Goal: Check status: Check status

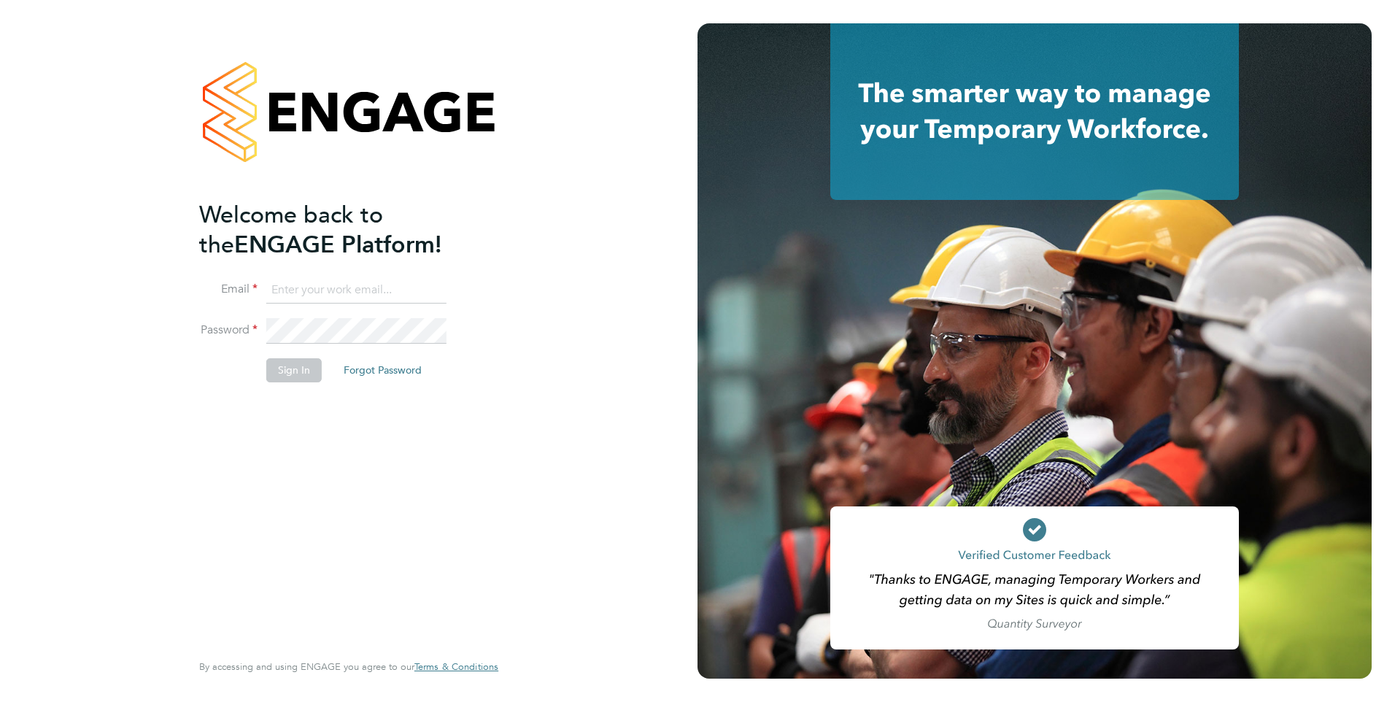
type input "nazy.mobasser@ncclondon.ac.uk"
click at [312, 370] on button "Sign In" at bounding box center [293, 369] width 55 height 23
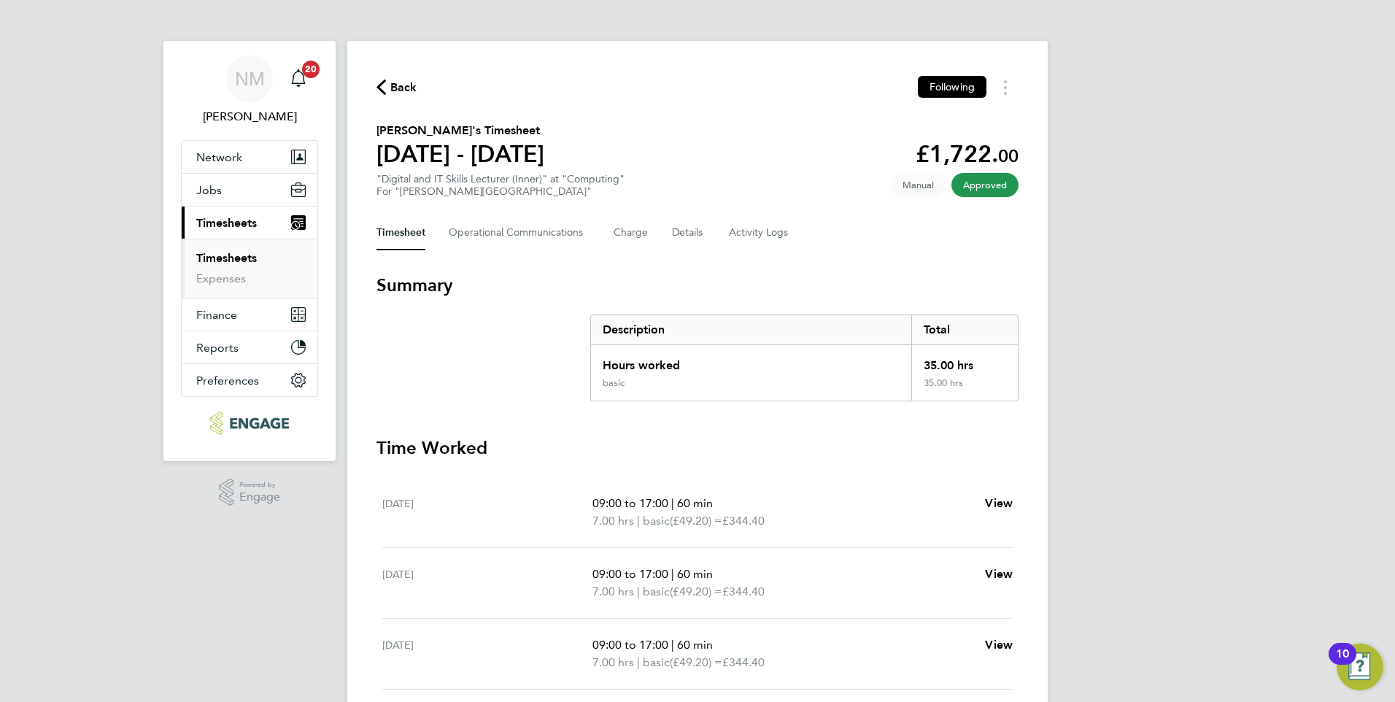
click at [989, 188] on span "Approved" at bounding box center [985, 185] width 67 height 24
click at [975, 186] on span "Approved" at bounding box center [985, 185] width 67 height 24
